Goal: Information Seeking & Learning: Learn about a topic

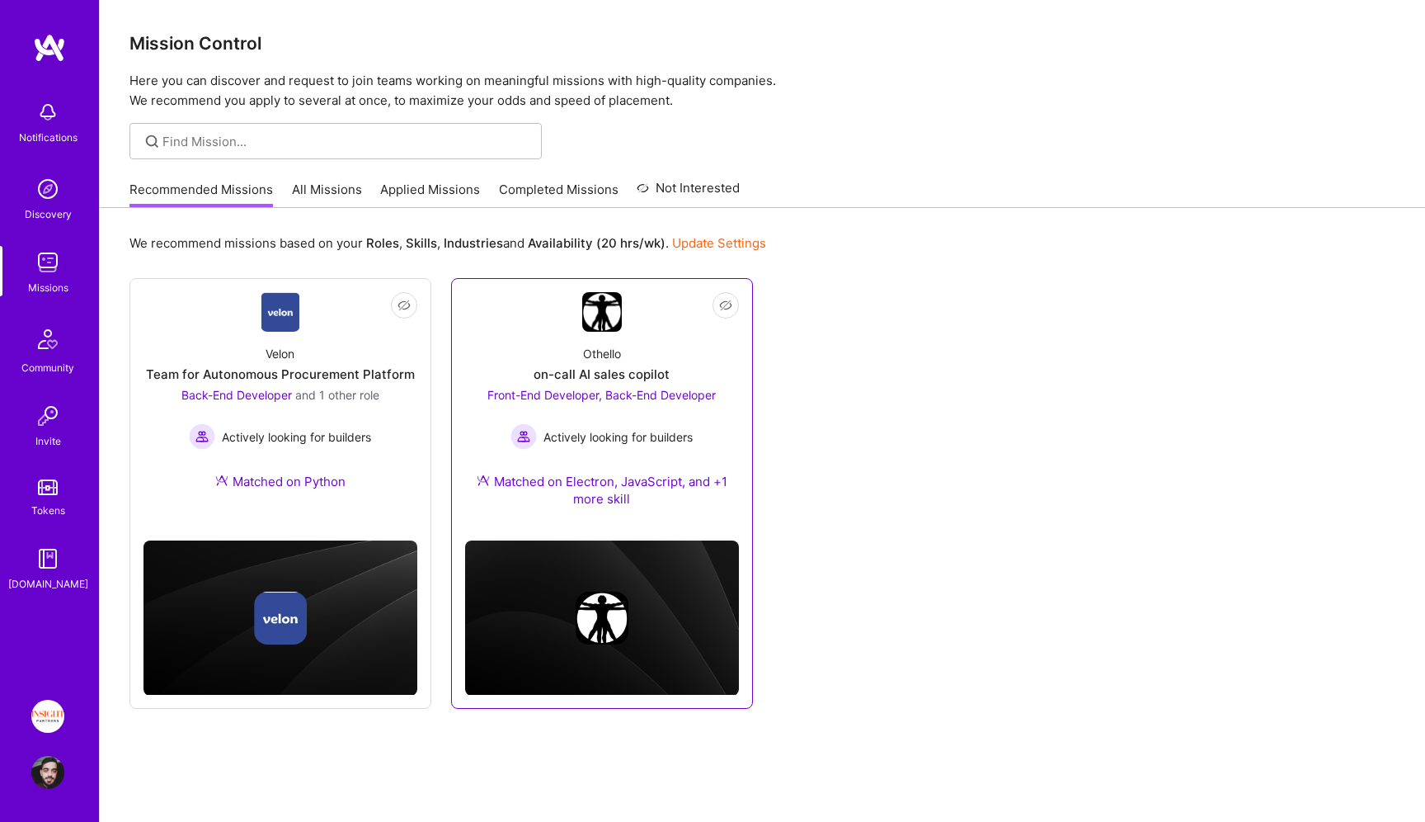
click at [542, 345] on div "Othello on-call AI sales copilot Front-End Developer, Back-End Developer Active…" at bounding box center [602, 429] width 274 height 195
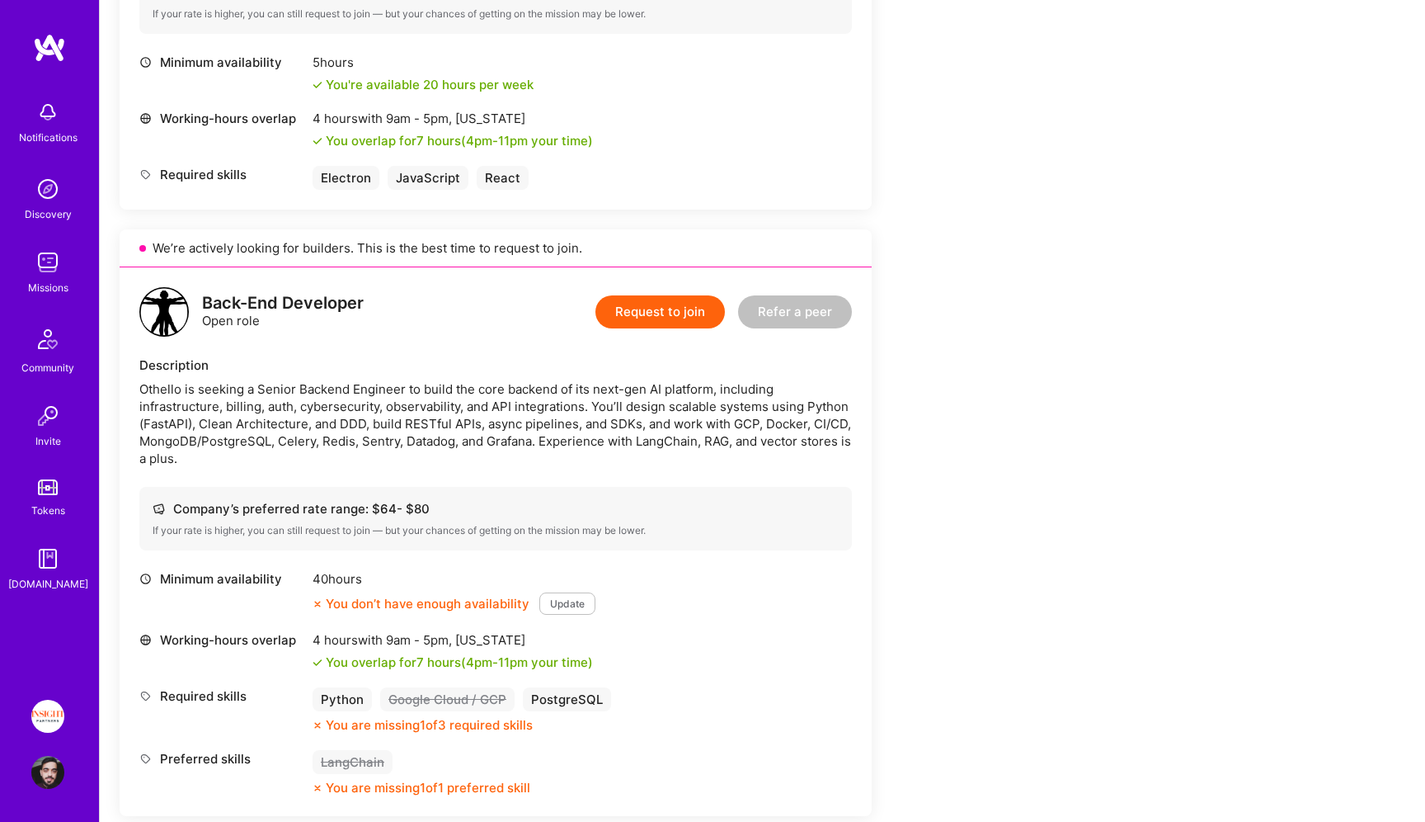
scroll to position [337, 0]
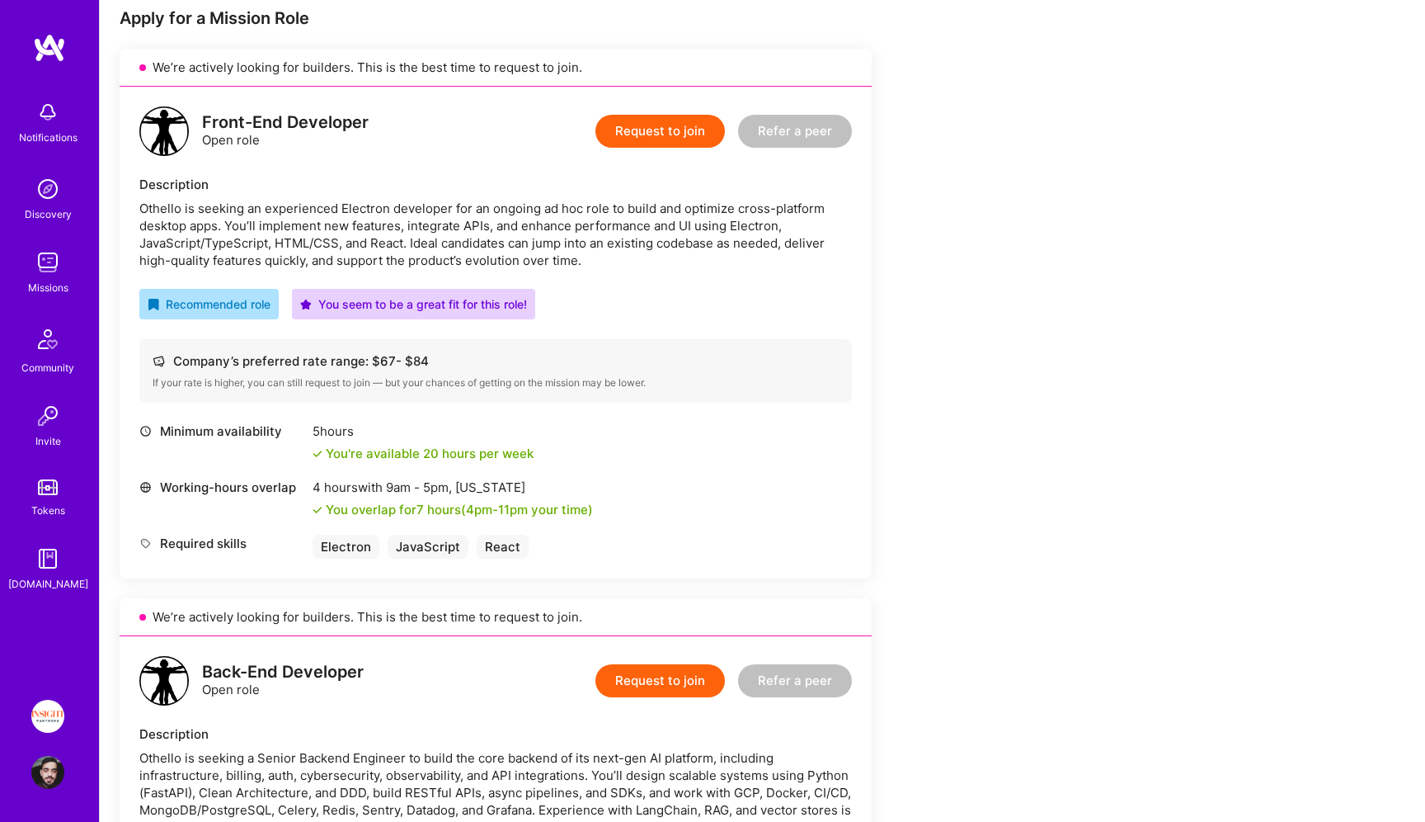
click at [577, 259] on div "Othello is seeking an experienced Electron developer for an ongoing ad hoc role…" at bounding box center [495, 234] width 713 height 69
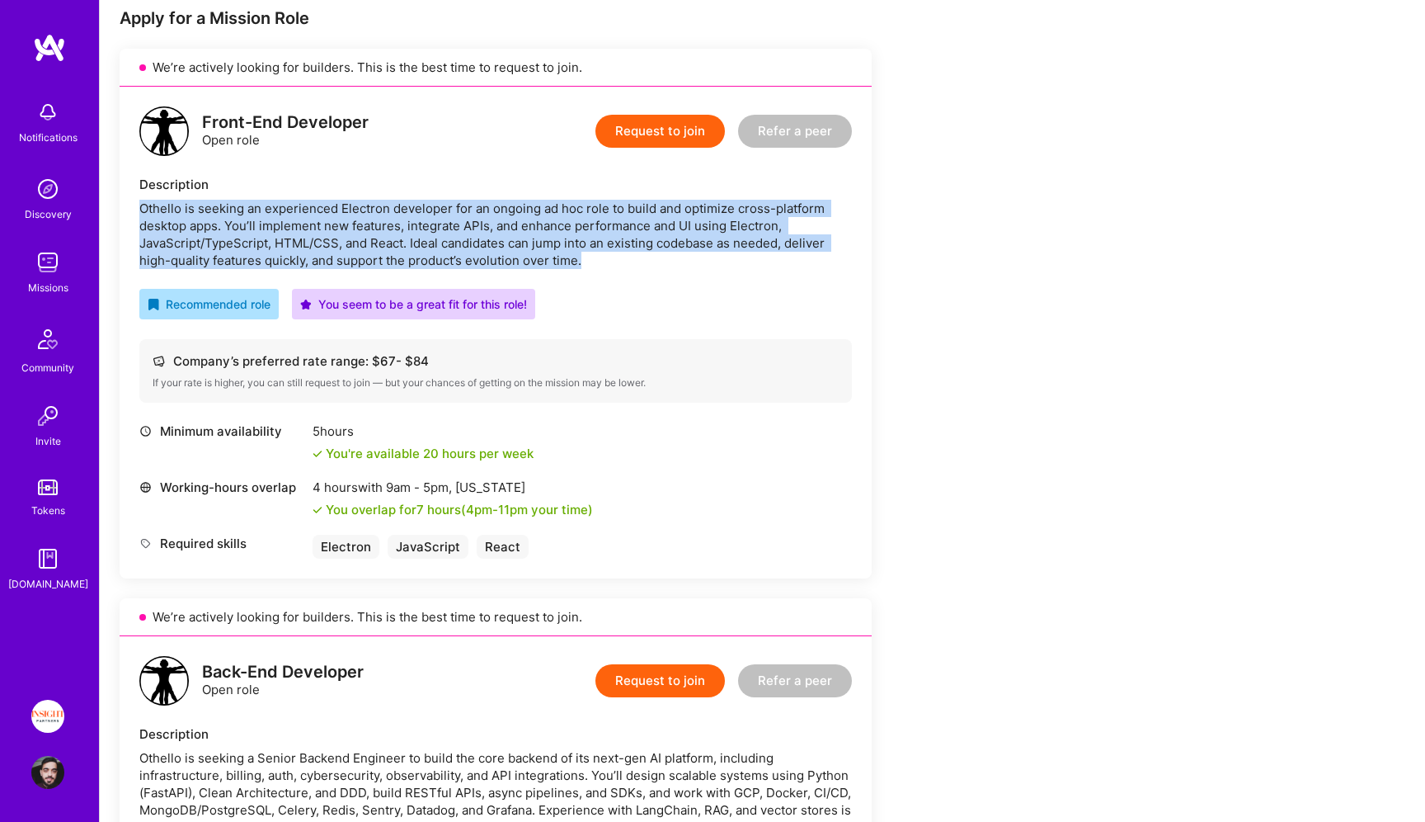
click at [577, 259] on div "Othello is seeking an experienced Electron developer for an ongoing ad hoc role…" at bounding box center [495, 234] width 713 height 69
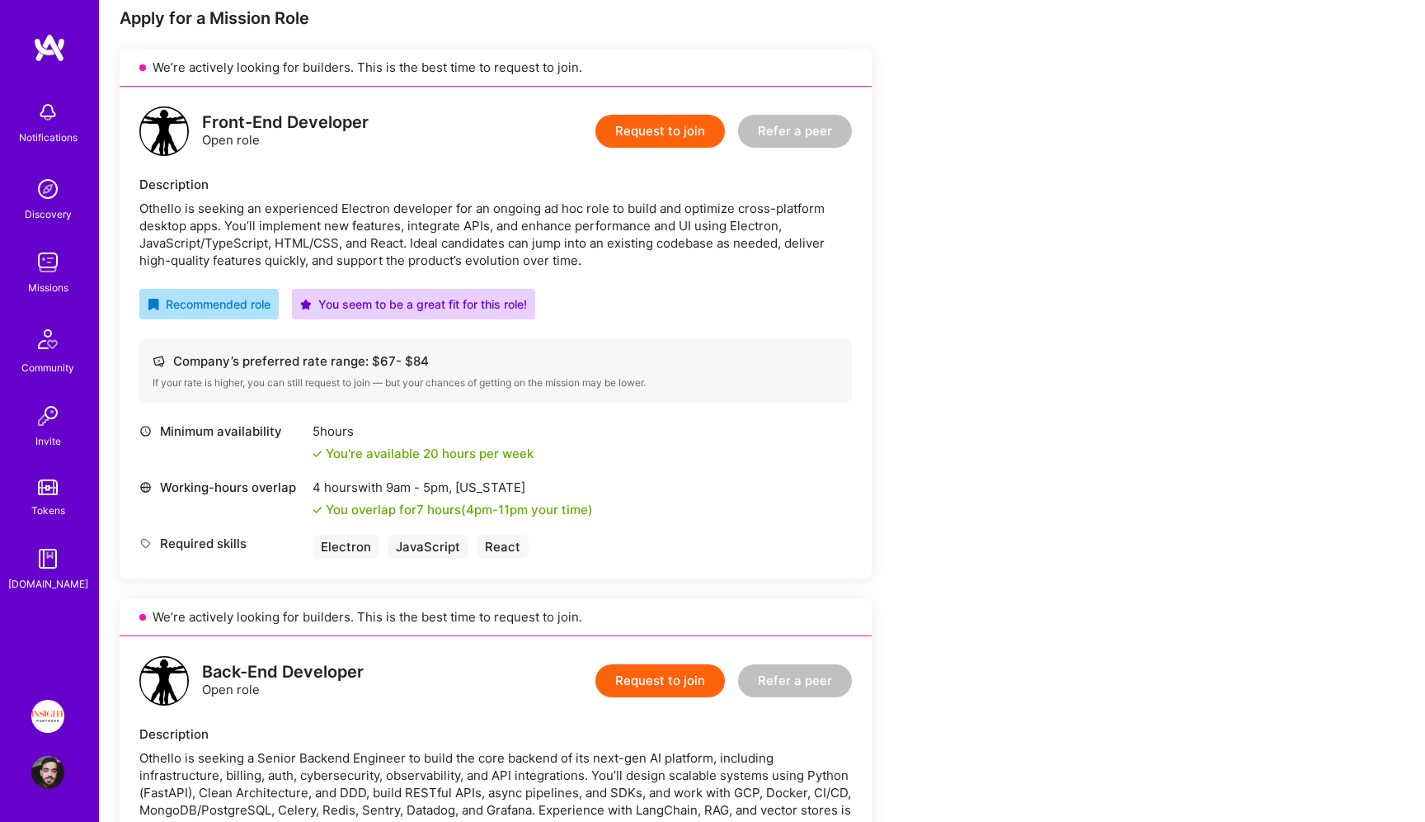
click at [575, 266] on div "Othello is seeking an experienced Electron developer for an ongoing ad hoc role…" at bounding box center [495, 234] width 713 height 69
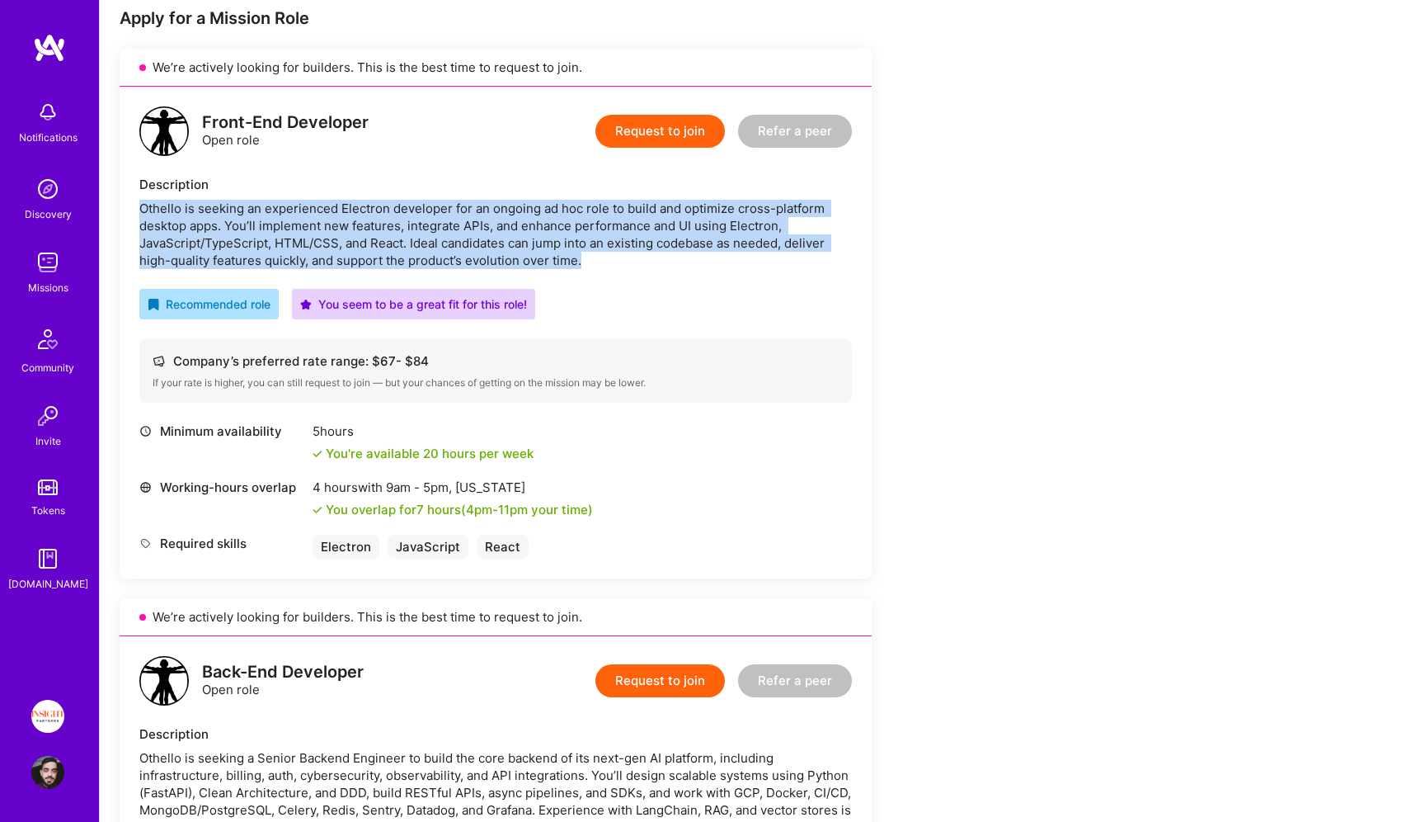
click at [575, 266] on div "Othello is seeking an experienced Electron developer for an ongoing ad hoc role…" at bounding box center [495, 234] width 713 height 69
click at [602, 266] on div "Othello is seeking an experienced Electron developer for an ongoing ad hoc role…" at bounding box center [495, 234] width 713 height 69
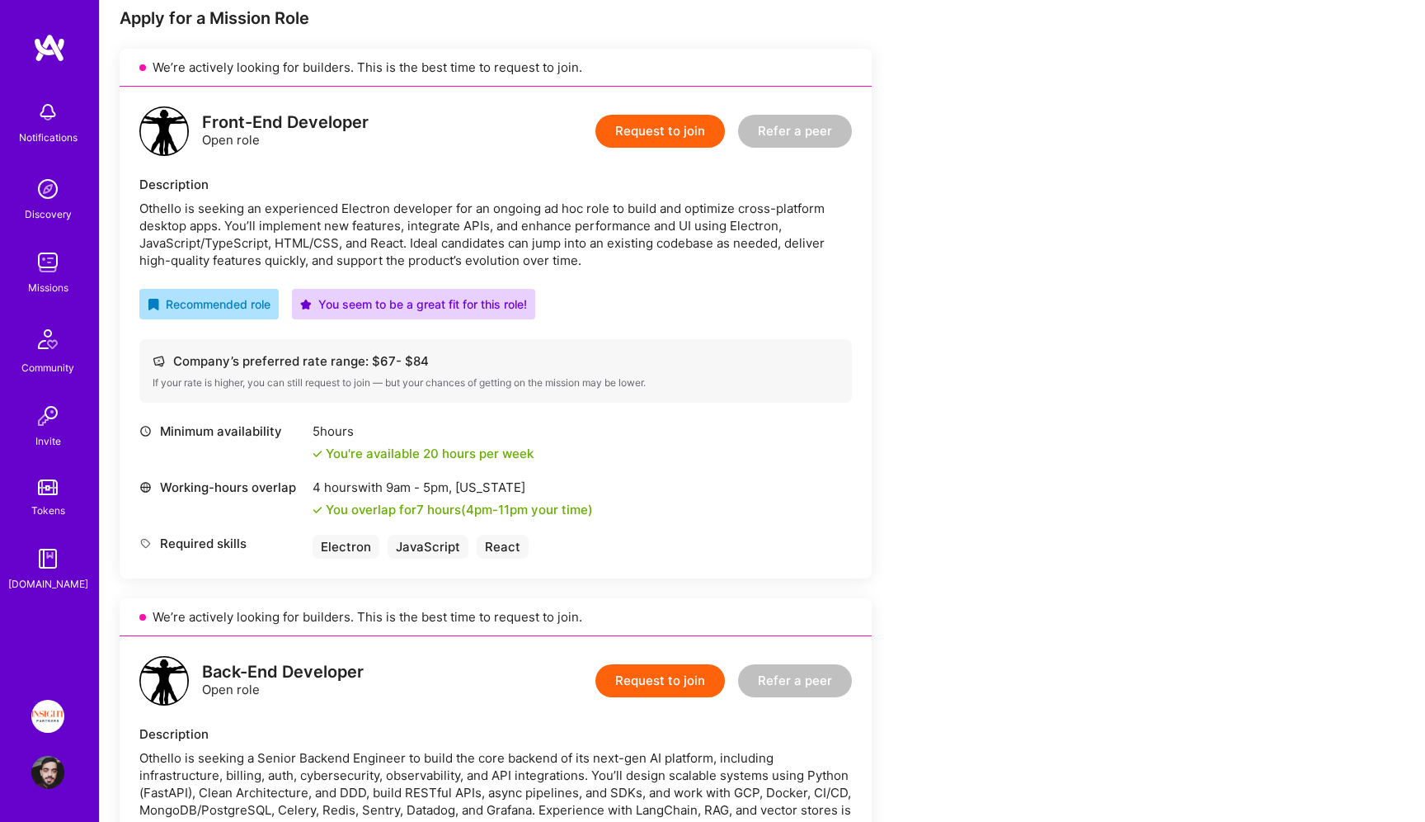
click at [602, 266] on div "Othello is seeking an experienced Electron developer for an ongoing ad hoc role…" at bounding box center [495, 234] width 713 height 69
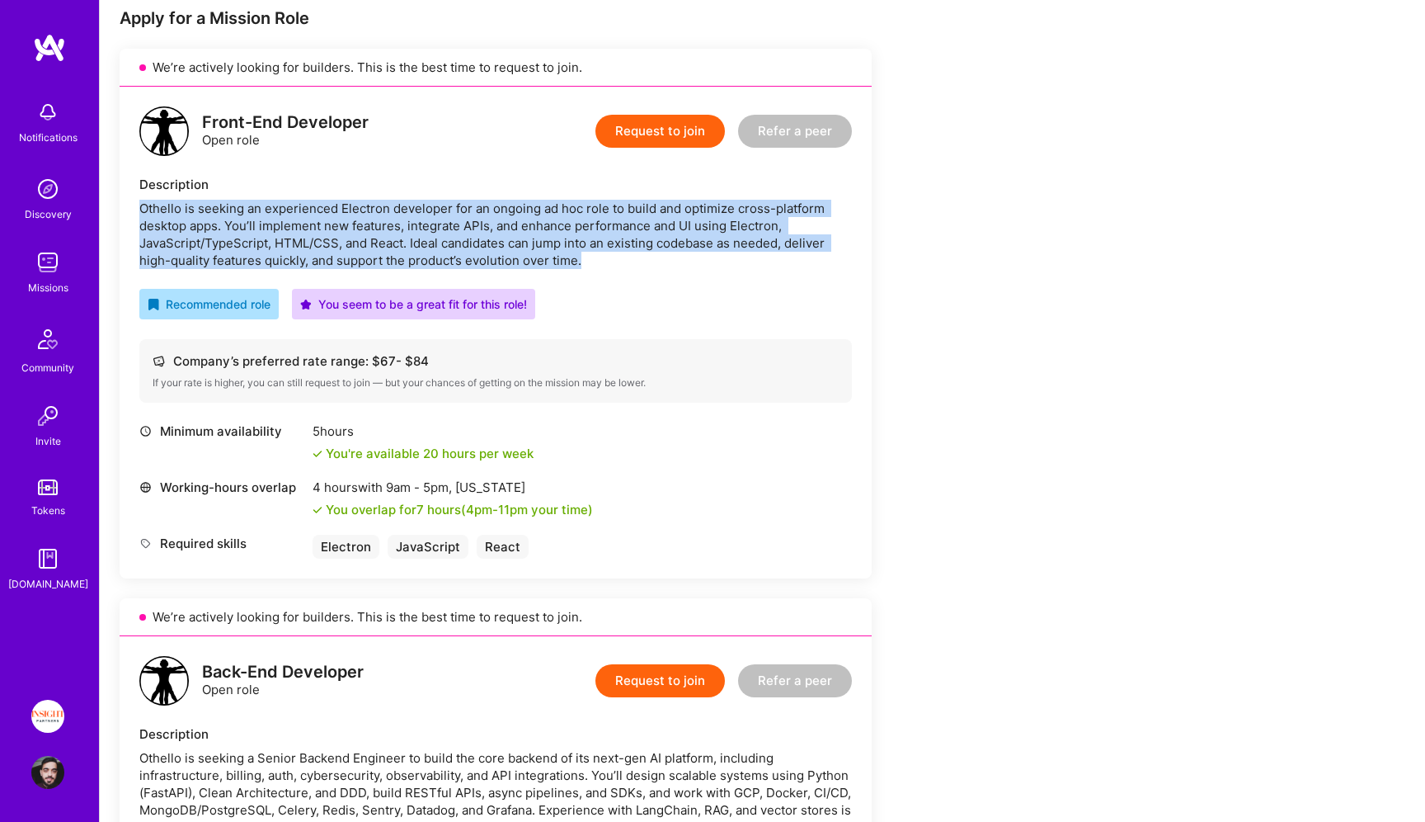
click at [602, 266] on div "Othello is seeking an experienced Electron developer for an ongoing ad hoc role…" at bounding box center [495, 234] width 713 height 69
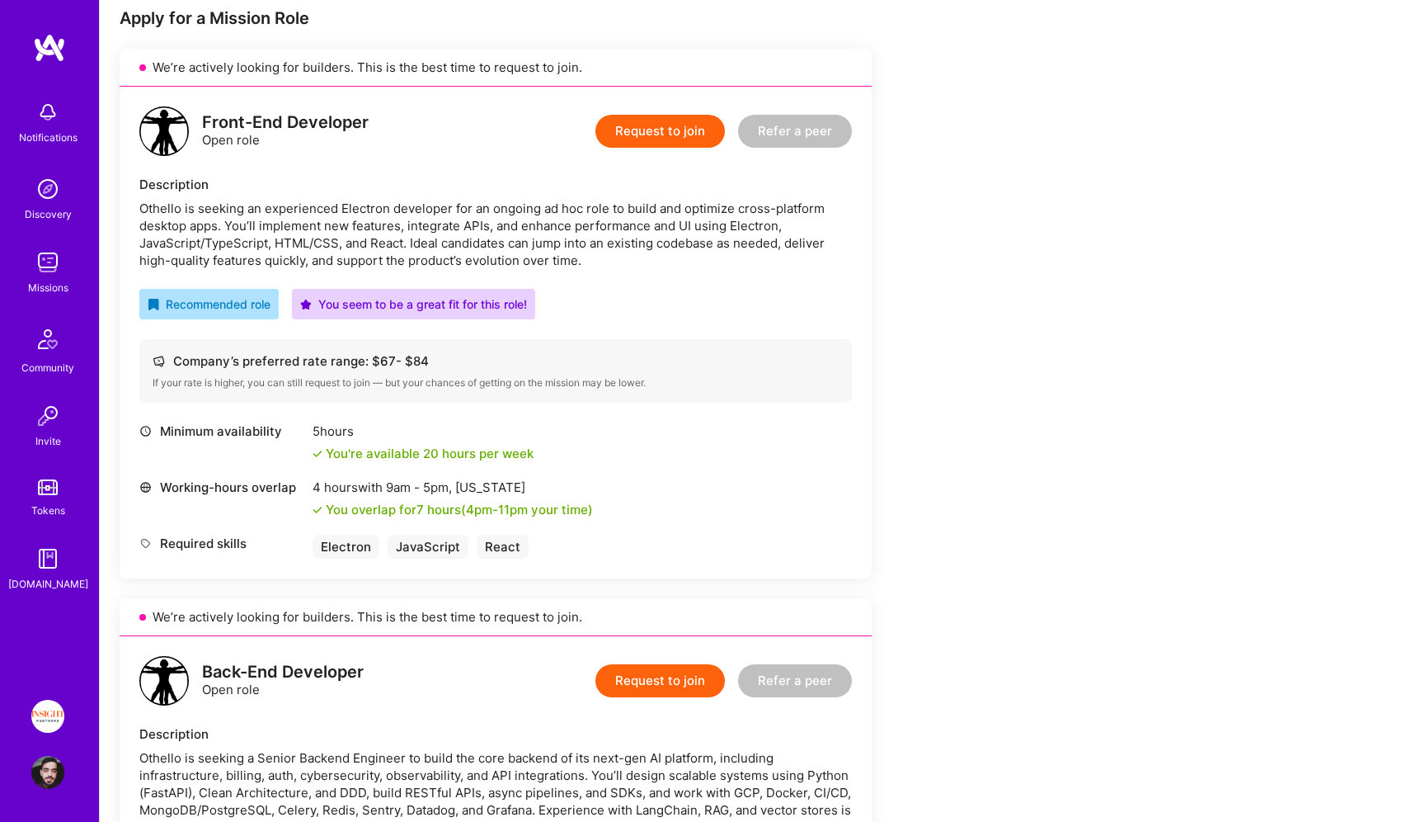
click at [619, 261] on div "Othello is seeking an experienced Electron developer for an ongoing ad hoc role…" at bounding box center [495, 234] width 713 height 69
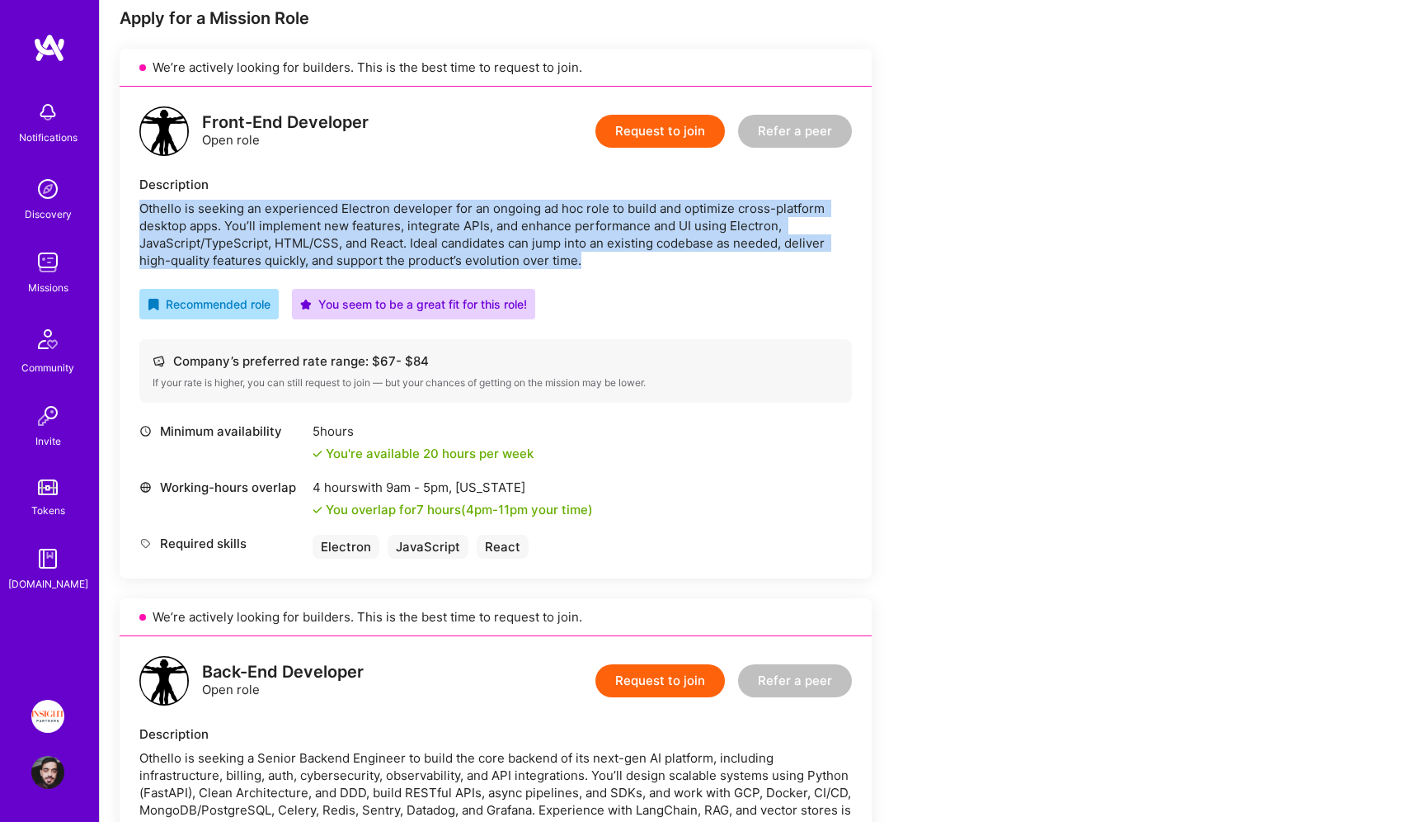
drag, startPoint x: 619, startPoint y: 261, endPoint x: 619, endPoint y: 182, distance: 78.4
click at [619, 188] on div "Description Othello is seeking an experienced Electron developer for an ongoing…" at bounding box center [495, 222] width 713 height 93
click at [619, 182] on div "Description" at bounding box center [495, 184] width 713 height 17
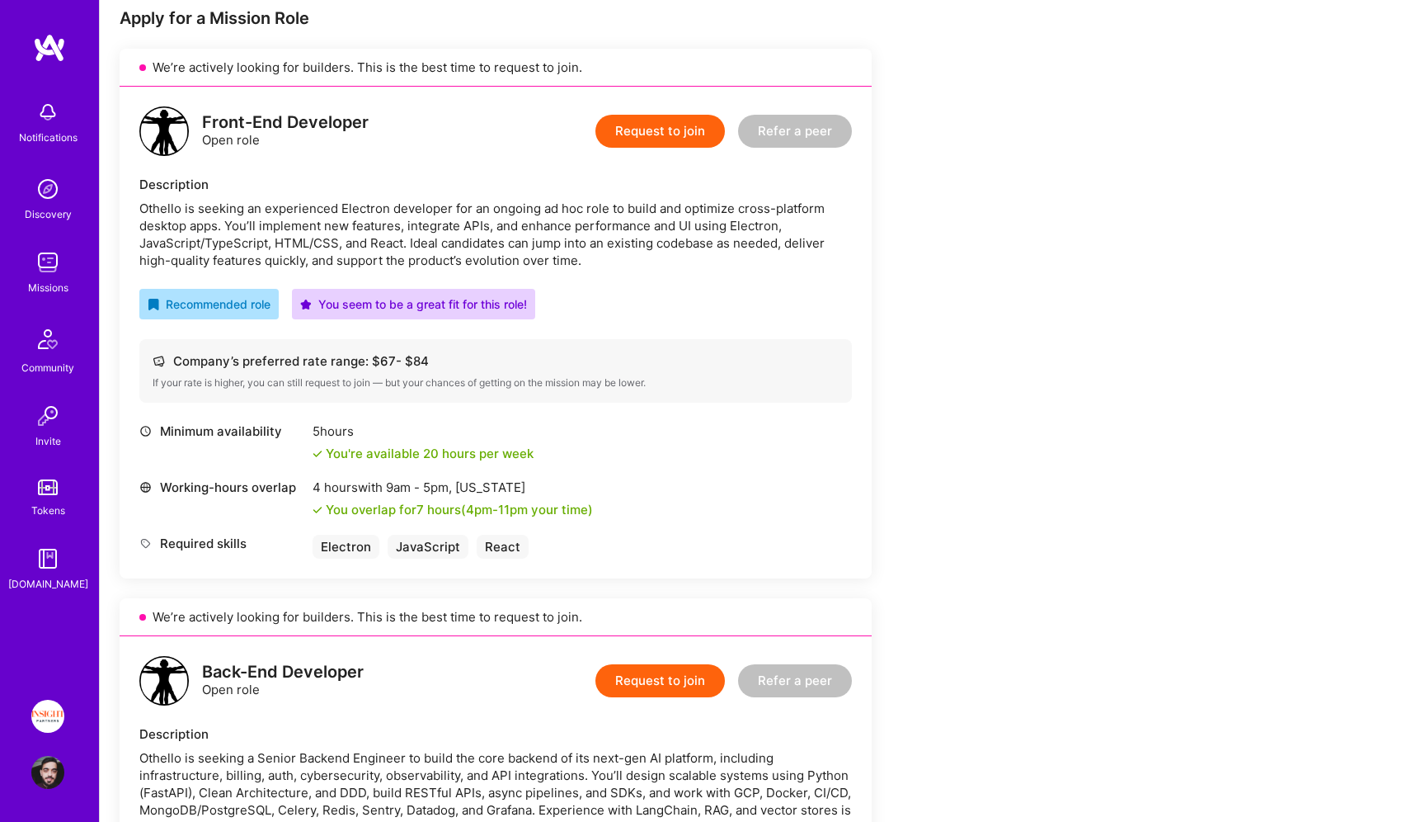
click at [215, 196] on div "Description Othello is seeking an experienced Electron developer for an ongoing…" at bounding box center [495, 222] width 713 height 93
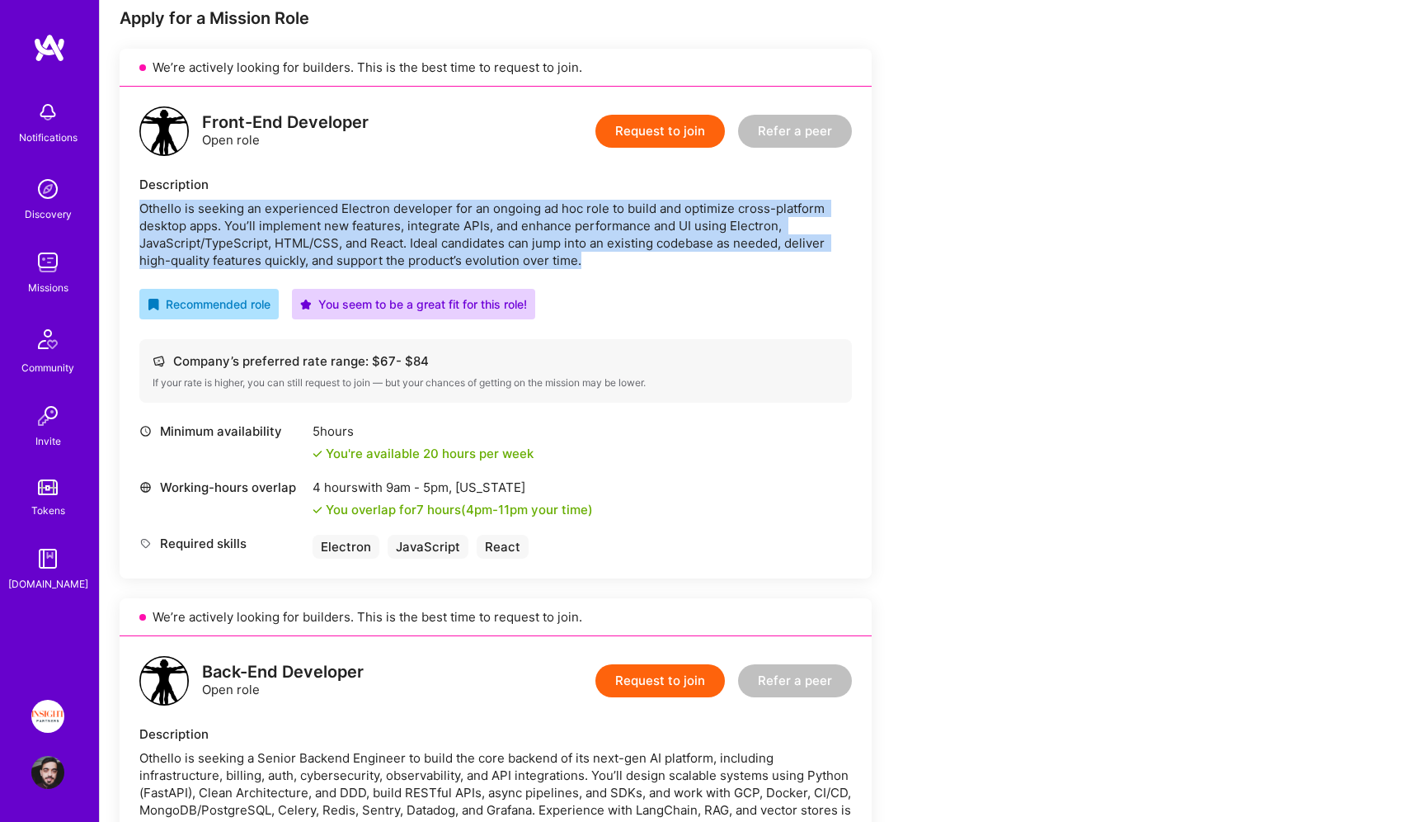
drag, startPoint x: 215, startPoint y: 196, endPoint x: 215, endPoint y: 243, distance: 47.0
click at [215, 243] on div "Description Othello is seeking an experienced Electron developer for an ongoing…" at bounding box center [495, 222] width 713 height 93
click at [215, 243] on div "Othello is seeking an experienced Electron developer for an ongoing ad hoc role…" at bounding box center [495, 234] width 713 height 69
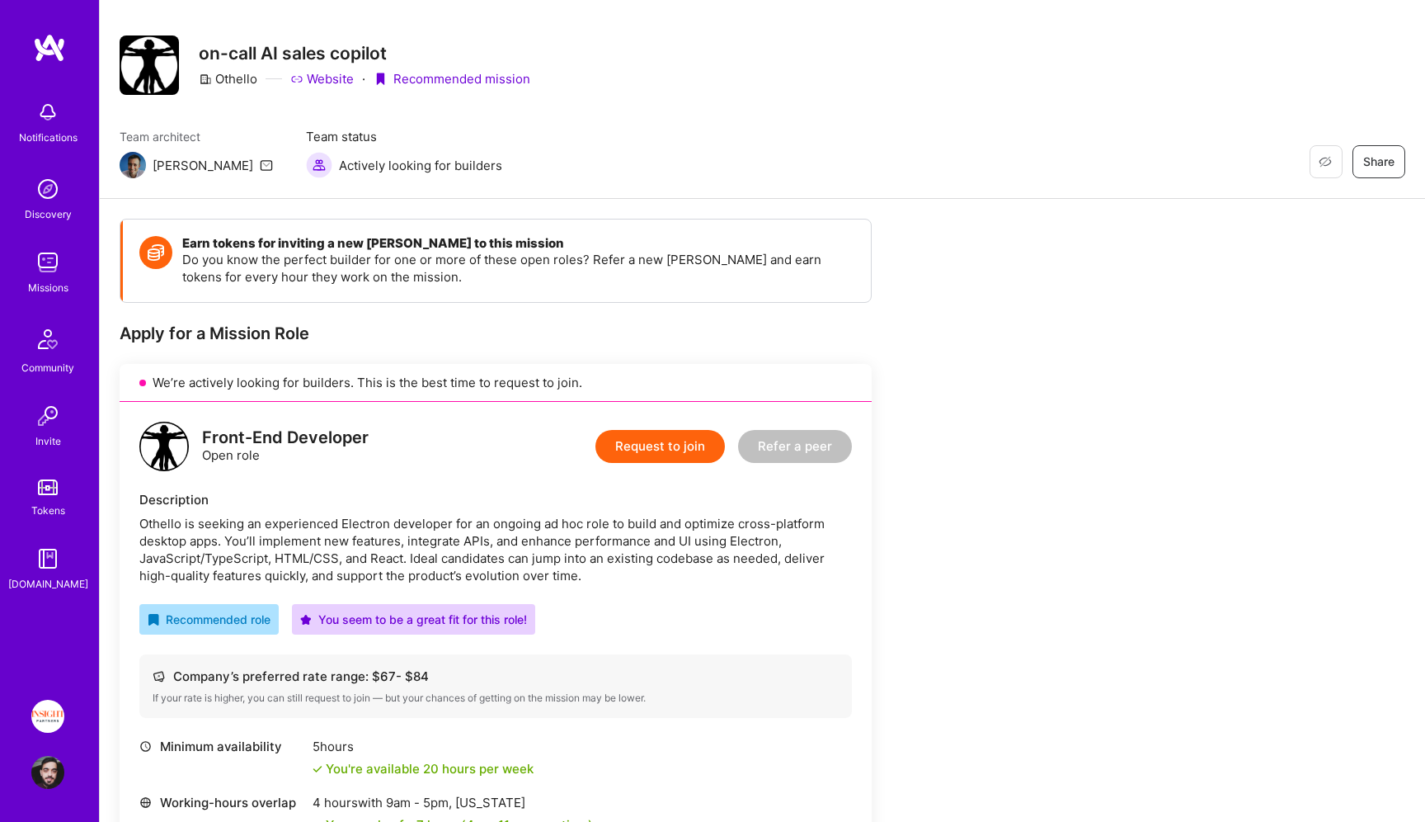
scroll to position [0, 0]
